Goal: Transaction & Acquisition: Purchase product/service

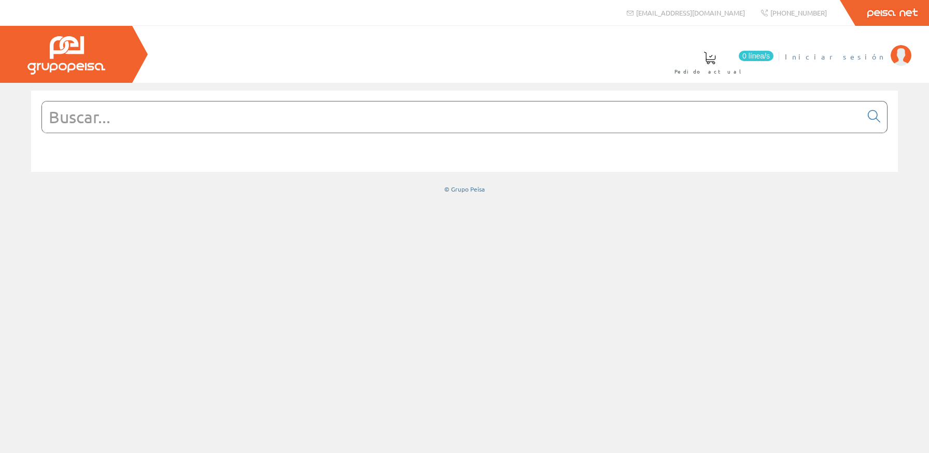
click at [859, 56] on span "Iniciar sesión" at bounding box center [834, 56] width 101 height 10
click at [691, 120] on input "text" at bounding box center [451, 117] width 819 height 31
click at [658, 58] on span at bounding box center [652, 58] width 12 height 12
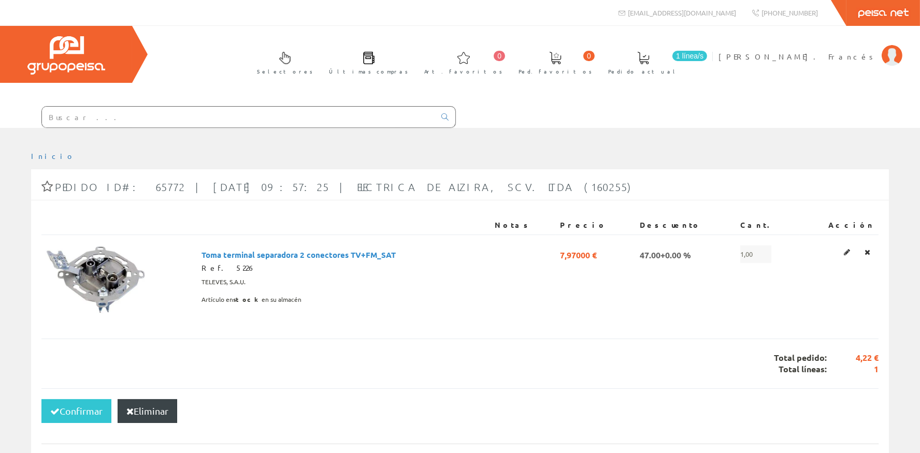
click at [137, 412] on button "Eliminar" at bounding box center [148, 411] width 60 height 24
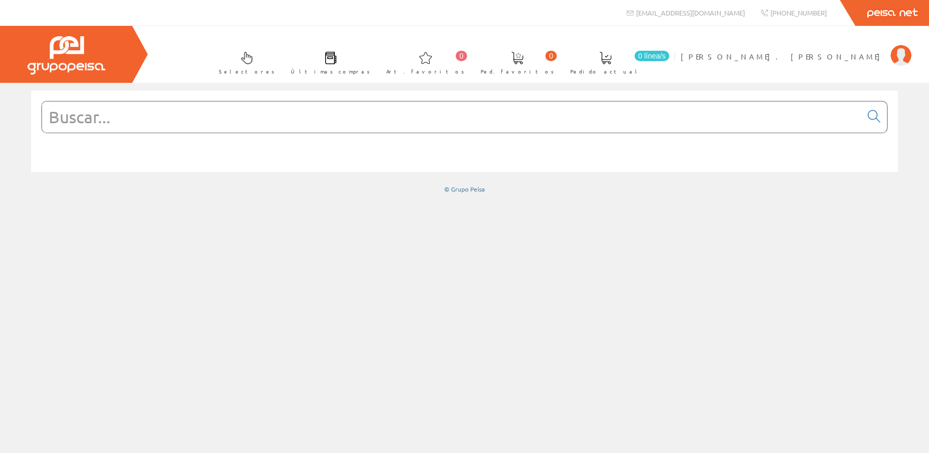
click at [365, 132] on input "text" at bounding box center [451, 117] width 819 height 31
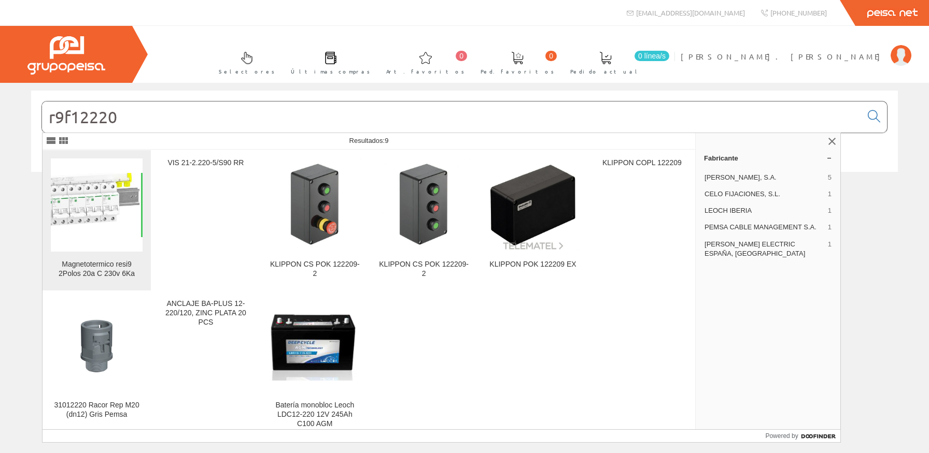
type input "r9f12220"
click at [94, 211] on img at bounding box center [97, 205] width 92 height 64
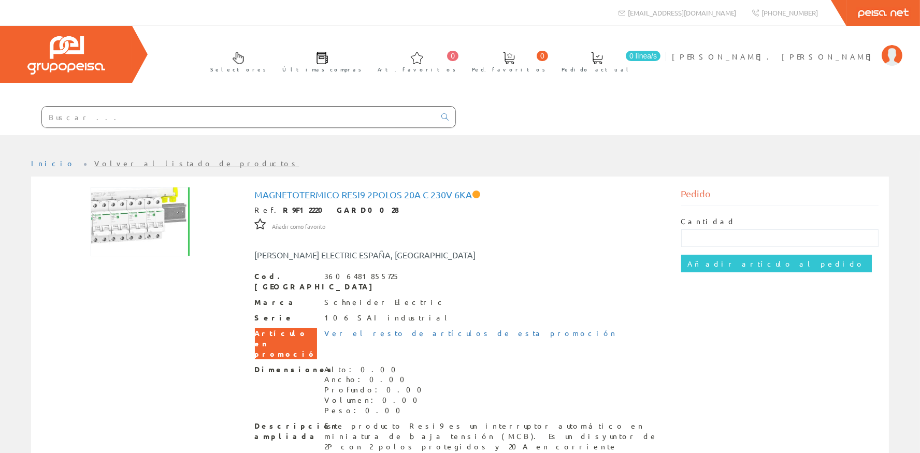
scroll to position [93, 0]
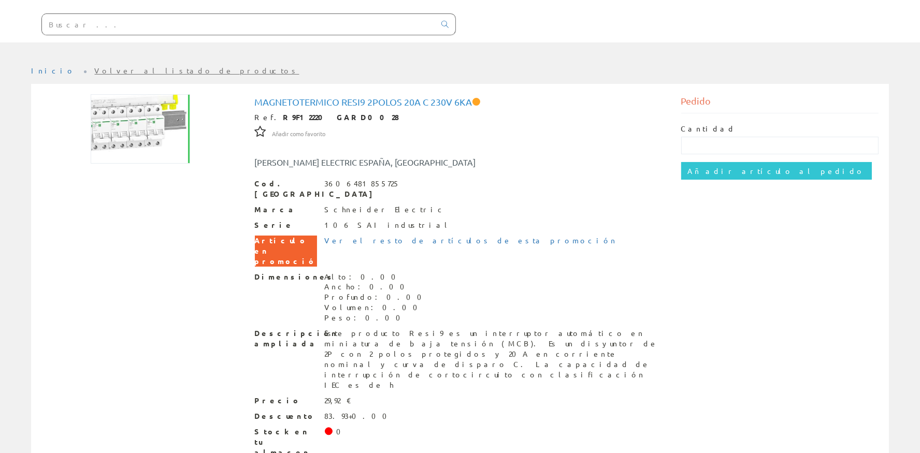
click at [207, 19] on input "text" at bounding box center [238, 24] width 393 height 21
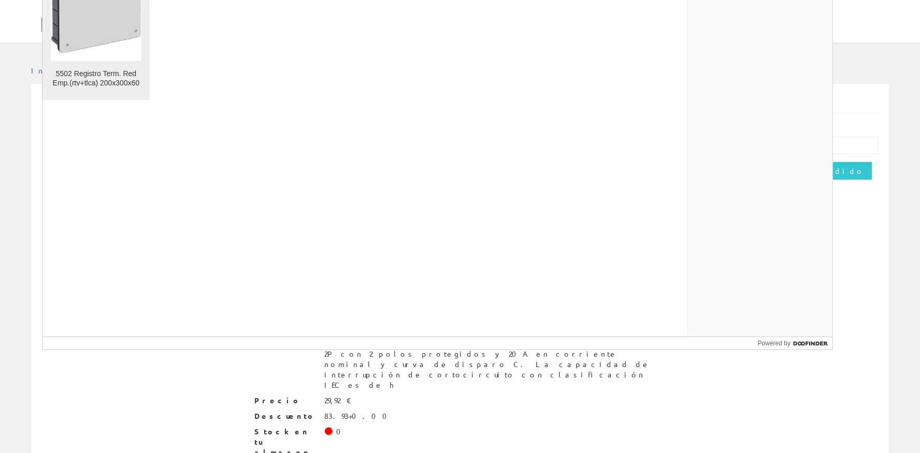
type input "5502 SOLERA"
click at [103, 40] on img at bounding box center [96, 14] width 91 height 77
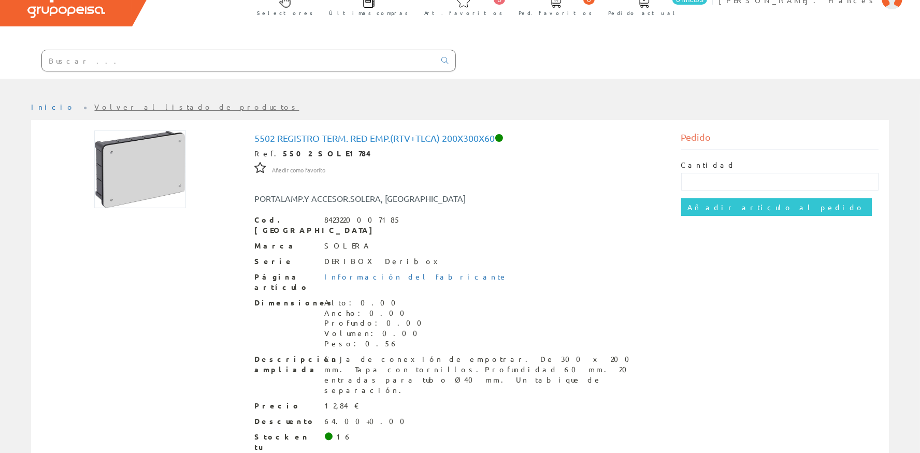
scroll to position [73, 0]
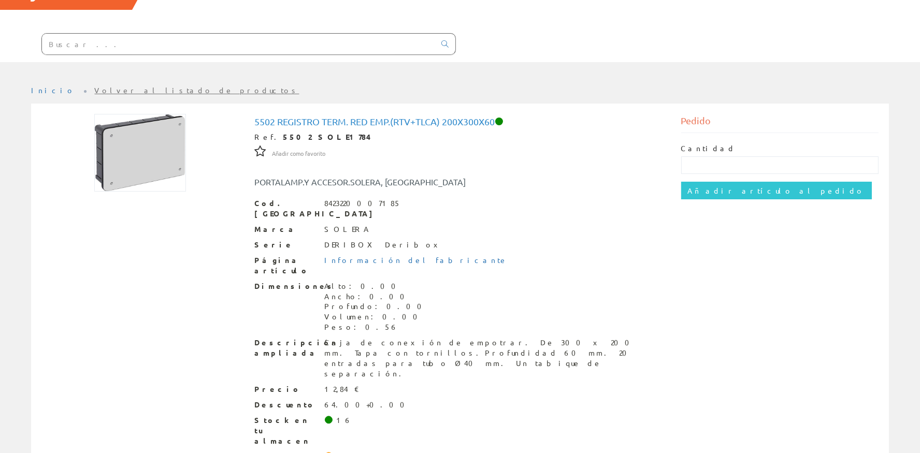
click at [716, 150] on div "Cantidad" at bounding box center [780, 159] width 198 height 31
click at [717, 160] on input "text" at bounding box center [780, 165] width 198 height 18
type input "2"
click at [722, 193] on input "Añadir artículo al pedido" at bounding box center [776, 191] width 191 height 18
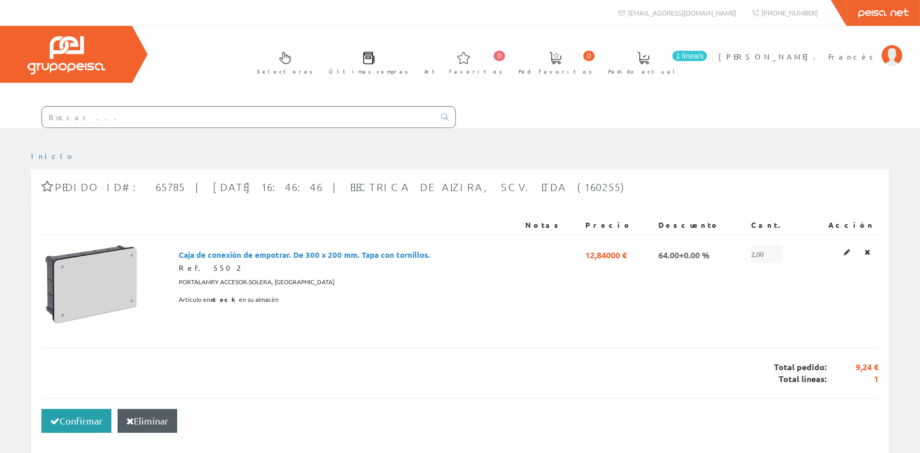
click at [72, 411] on button "Confirmar" at bounding box center [76, 421] width 70 height 24
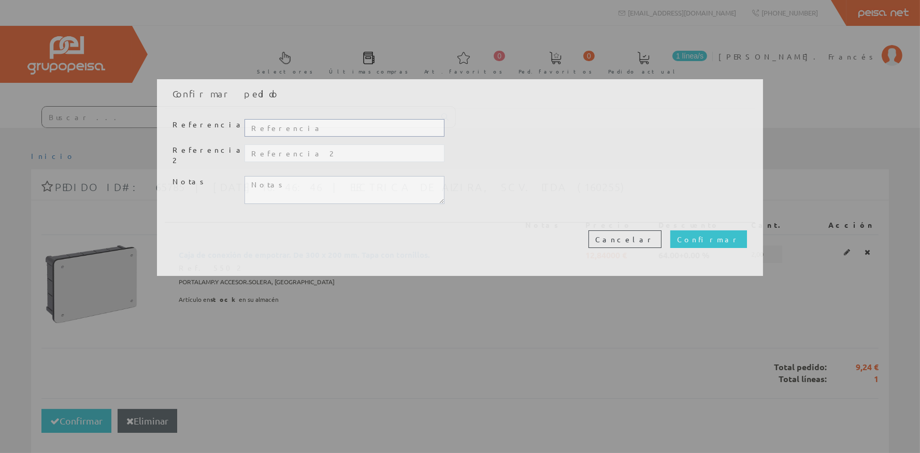
click at [324, 126] on input "text" at bounding box center [345, 128] width 200 height 18
type input "20391"
click at [717, 231] on input "Confirmar" at bounding box center [708, 240] width 77 height 18
